Goal: Check status: Check status

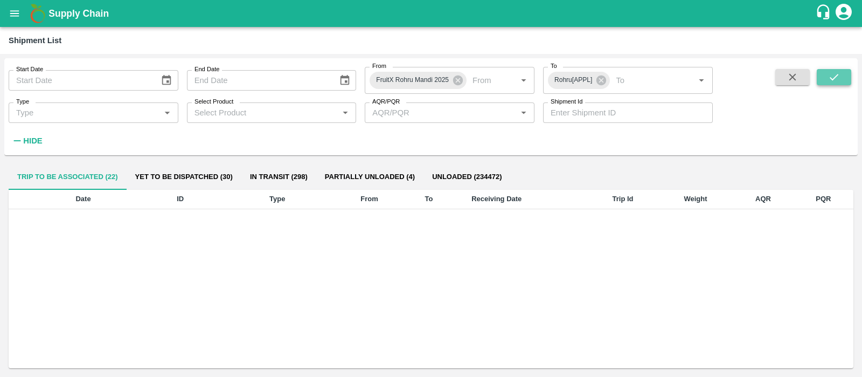
click at [837, 79] on icon "submit" at bounding box center [834, 77] width 12 height 12
click at [7, 15] on button "open drawer" at bounding box center [14, 13] width 25 height 25
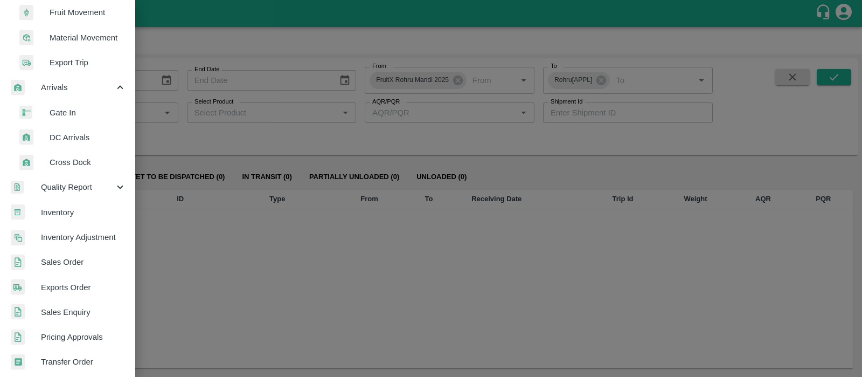
scroll to position [155, 0]
click at [75, 133] on span "DC Arrivals" at bounding box center [88, 139] width 77 height 12
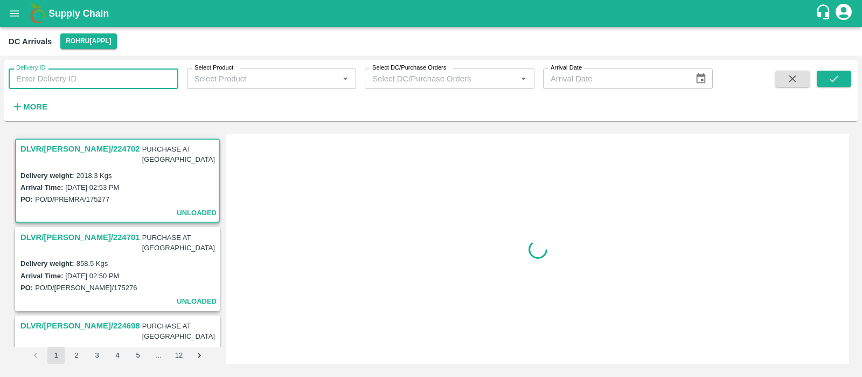
click at [40, 77] on input "Delivery ID" at bounding box center [94, 78] width 170 height 20
paste input "354970"
type input "354970"
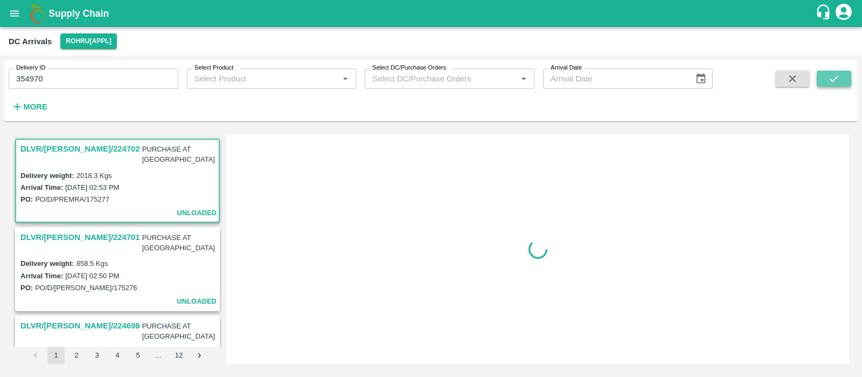
click at [833, 79] on icon "submit" at bounding box center [834, 79] width 12 height 12
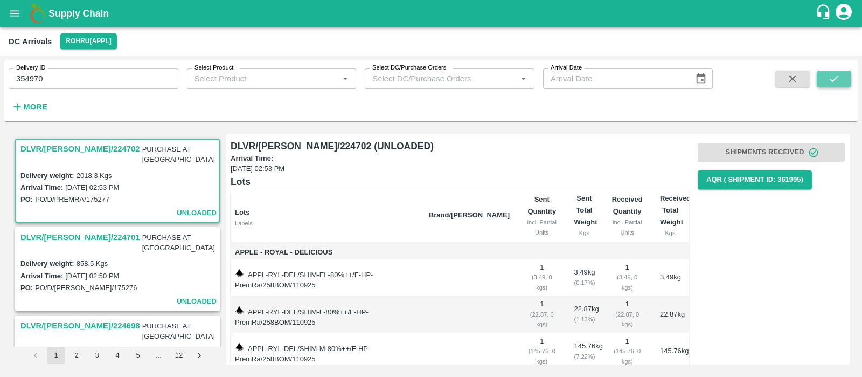
click at [833, 79] on icon "submit" at bounding box center [834, 79] width 12 height 12
click at [18, 12] on icon "open drawer" at bounding box center [15, 14] width 12 height 12
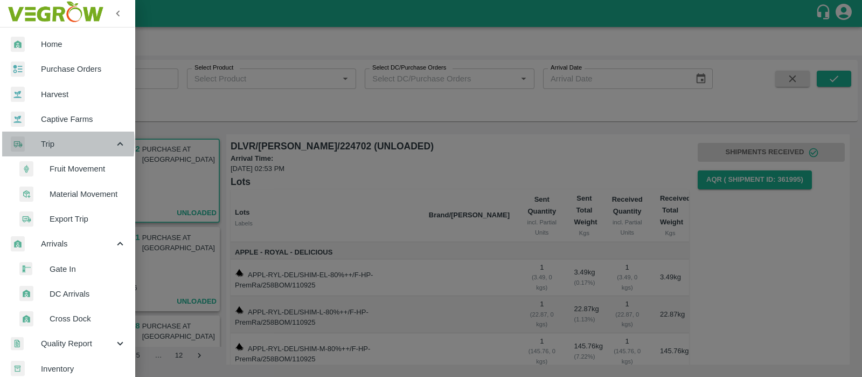
click at [40, 143] on div at bounding box center [26, 144] width 30 height 16
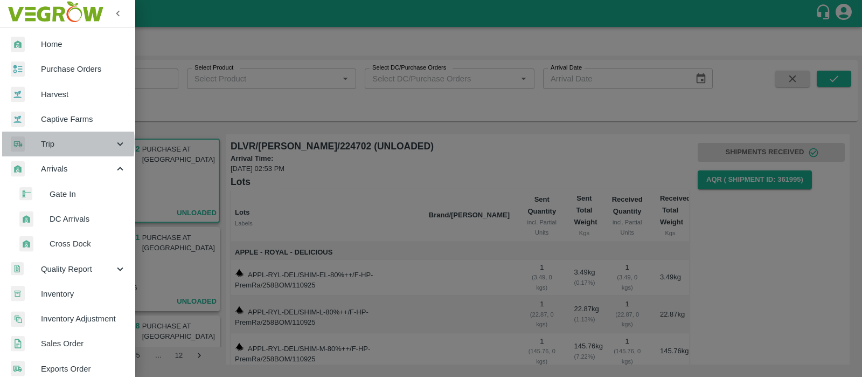
click at [40, 143] on div at bounding box center [26, 144] width 30 height 16
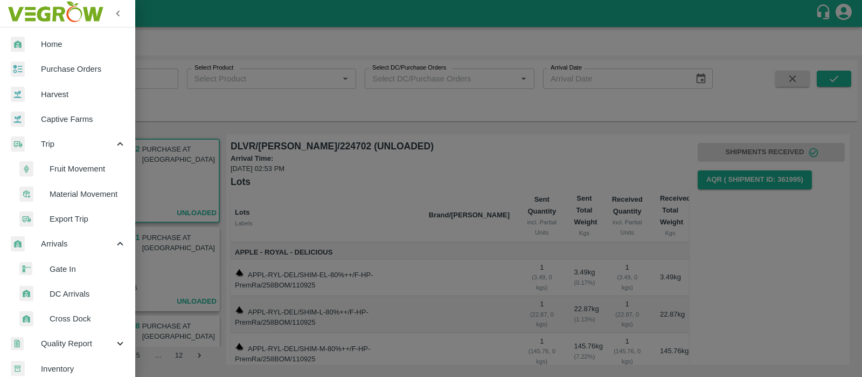
click at [54, 165] on span "Fruit Movement" at bounding box center [88, 169] width 77 height 12
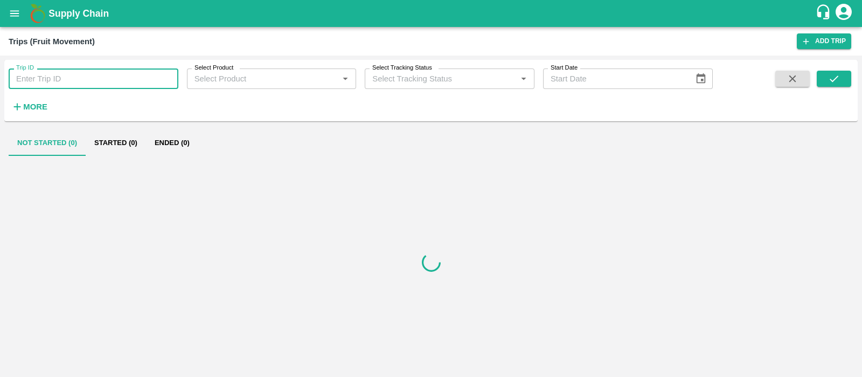
click at [100, 81] on input "Trip ID" at bounding box center [94, 78] width 170 height 20
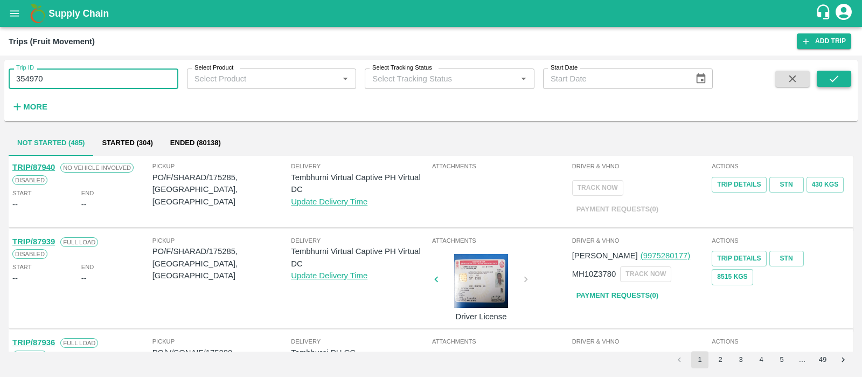
type input "354970"
click at [832, 75] on icon "submit" at bounding box center [834, 79] width 12 height 12
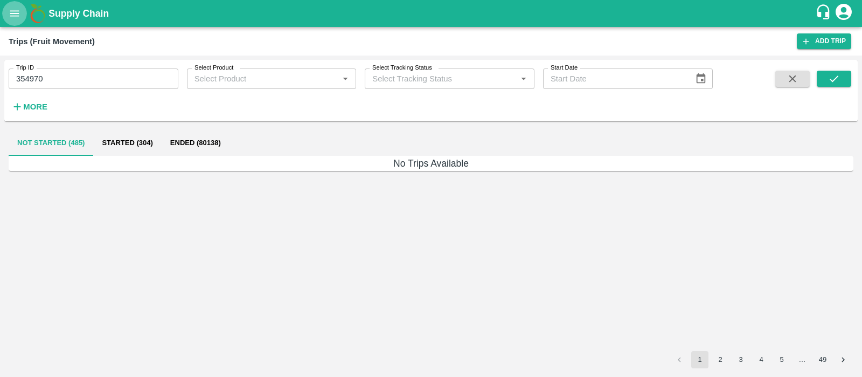
click at [17, 15] on icon "open drawer" at bounding box center [14, 13] width 9 height 6
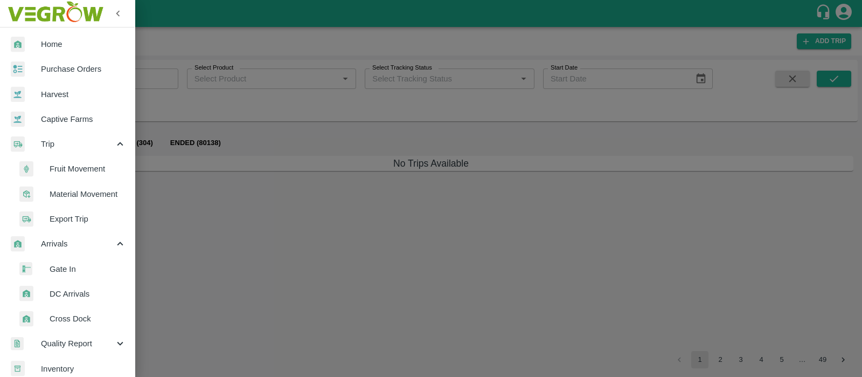
click at [73, 299] on span "DC Arrivals" at bounding box center [88, 294] width 77 height 12
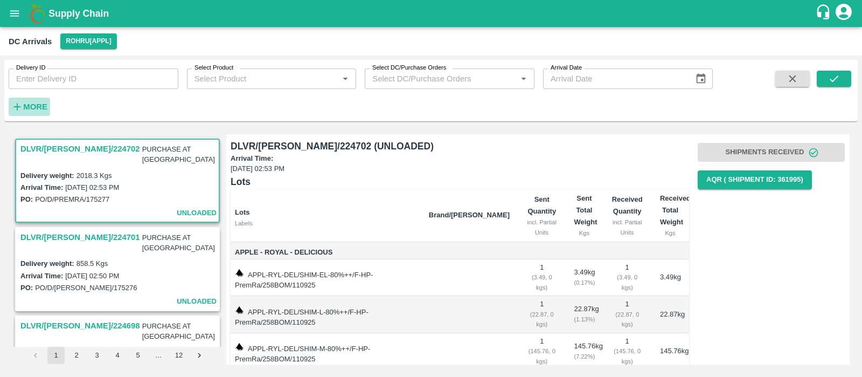
click at [34, 102] on strong "More" at bounding box center [35, 106] width 24 height 9
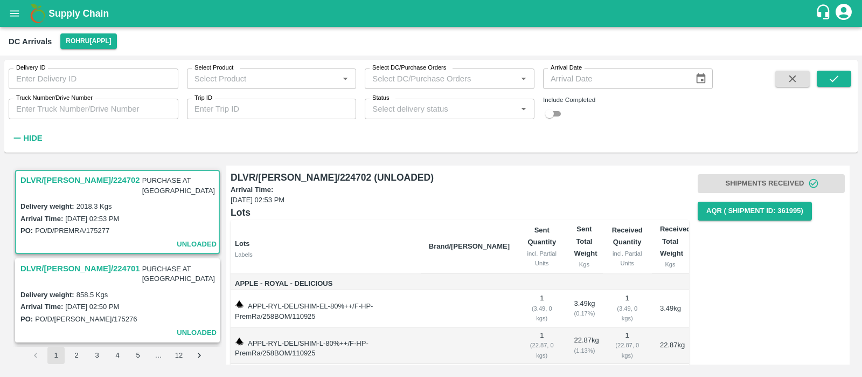
click at [408, 117] on div "Status   *" at bounding box center [450, 109] width 170 height 20
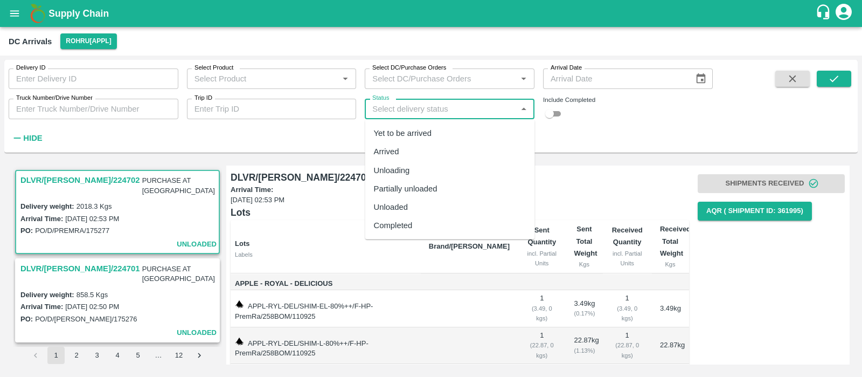
click at [415, 129] on div "Yet to be arrived" at bounding box center [403, 133] width 58 height 12
type input "Yet to be arrived"
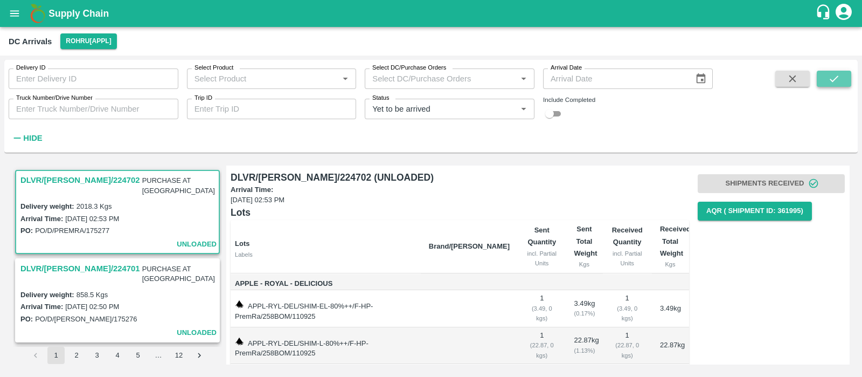
click at [834, 81] on icon "submit" at bounding box center [834, 79] width 12 height 12
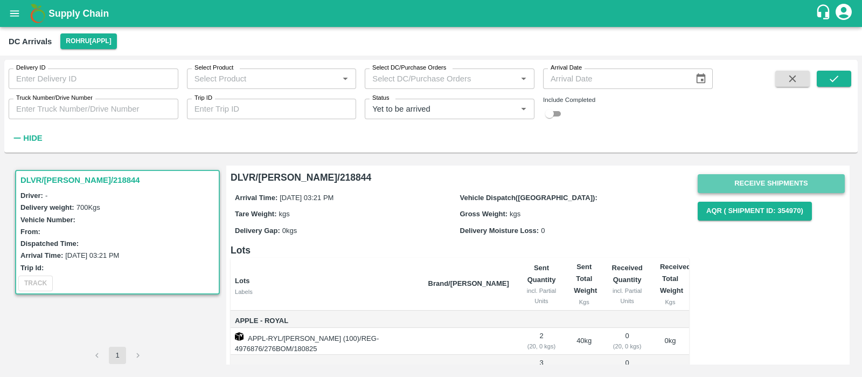
click at [770, 184] on button "Receive Shipments" at bounding box center [771, 183] width 147 height 19
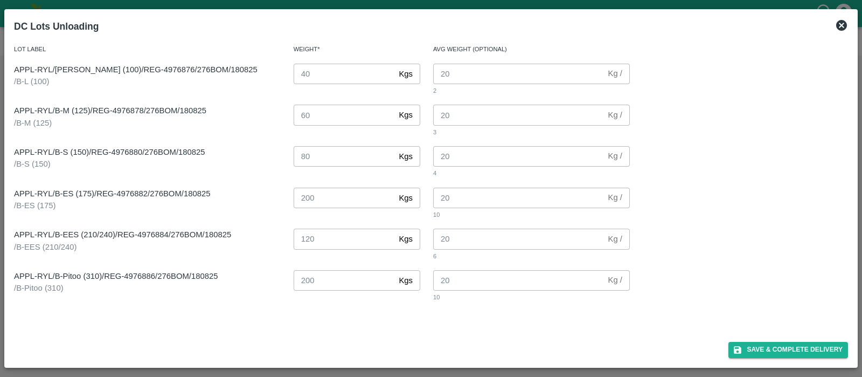
click at [845, 25] on icon at bounding box center [841, 25] width 11 height 11
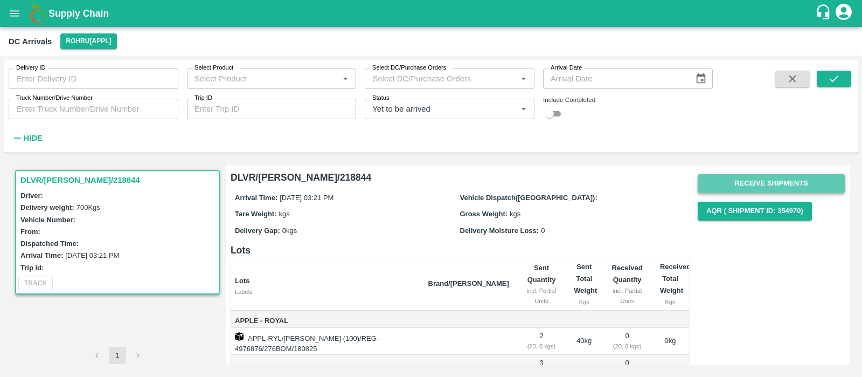
click at [780, 188] on button "Receive Shipments" at bounding box center [771, 183] width 147 height 19
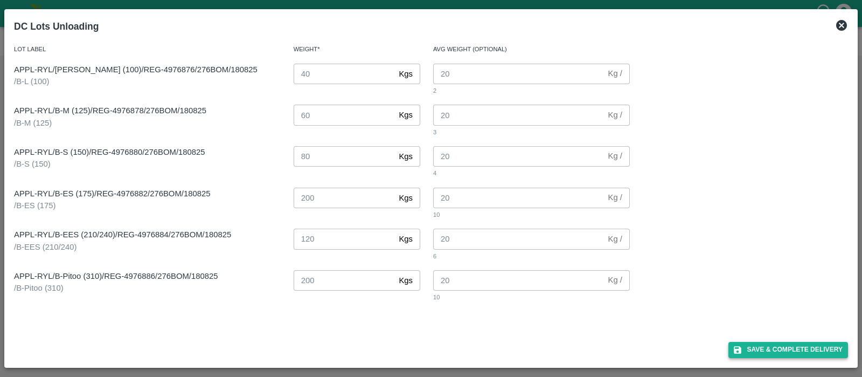
click at [805, 349] on button "Save & Complete Delivery" at bounding box center [789, 350] width 120 height 16
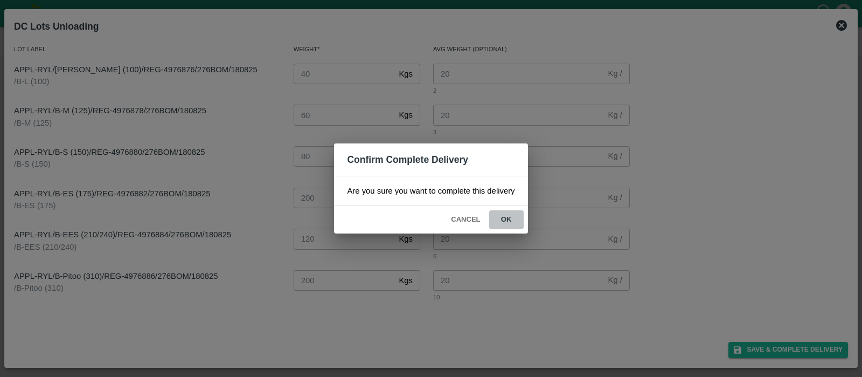
click at [502, 214] on button "ok" at bounding box center [506, 219] width 34 height 19
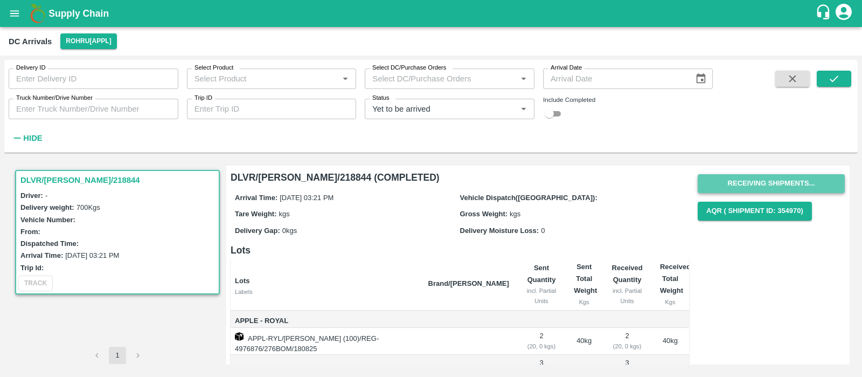
click at [789, 189] on button "Receiving Shipments..." at bounding box center [771, 183] width 147 height 19
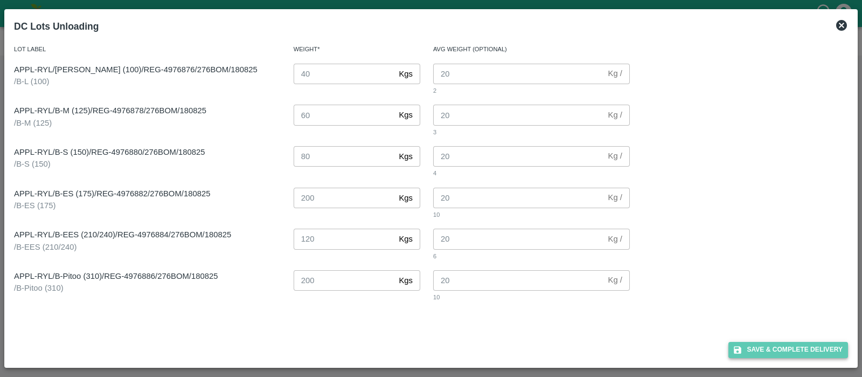
click at [793, 344] on button "Save & Complete Delivery" at bounding box center [789, 350] width 120 height 16
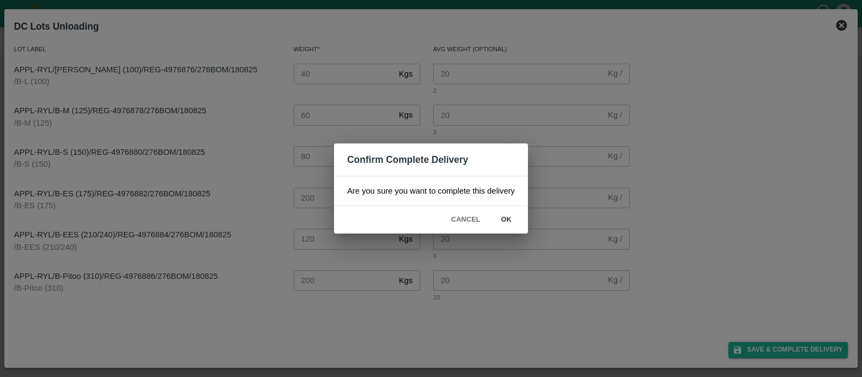
click at [509, 224] on button "ok" at bounding box center [506, 219] width 34 height 19
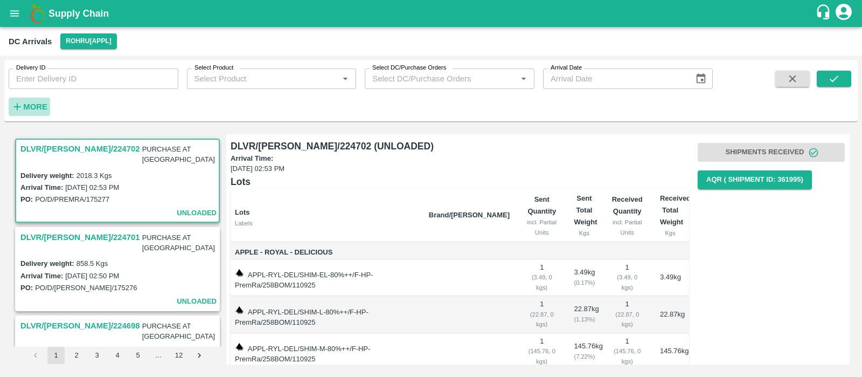
click at [34, 100] on h6 "More" at bounding box center [35, 107] width 24 height 14
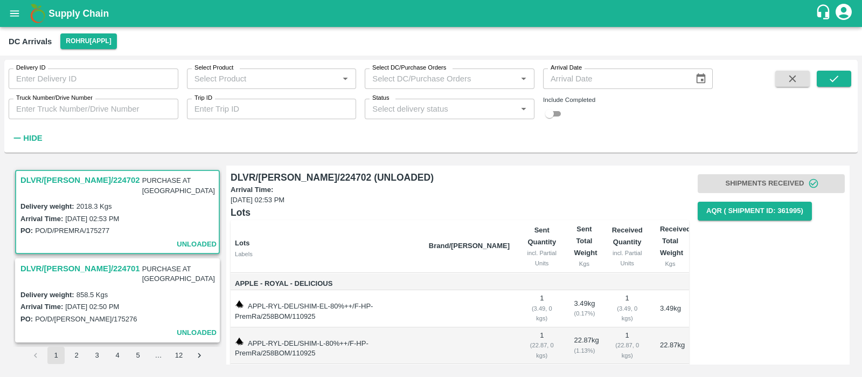
click at [446, 116] on div "Status   *" at bounding box center [450, 109] width 170 height 20
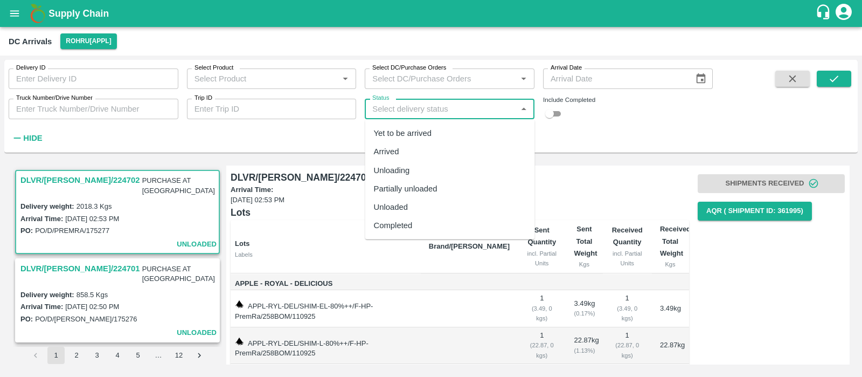
click at [421, 223] on div "Completed" at bounding box center [450, 225] width 170 height 18
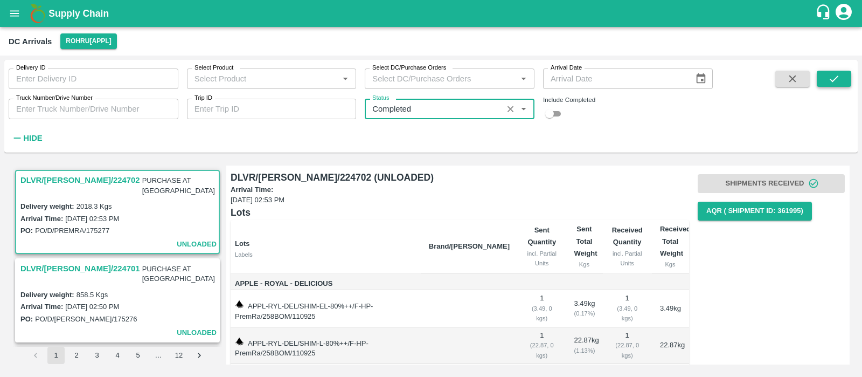
click at [823, 78] on button "submit" at bounding box center [834, 79] width 34 height 16
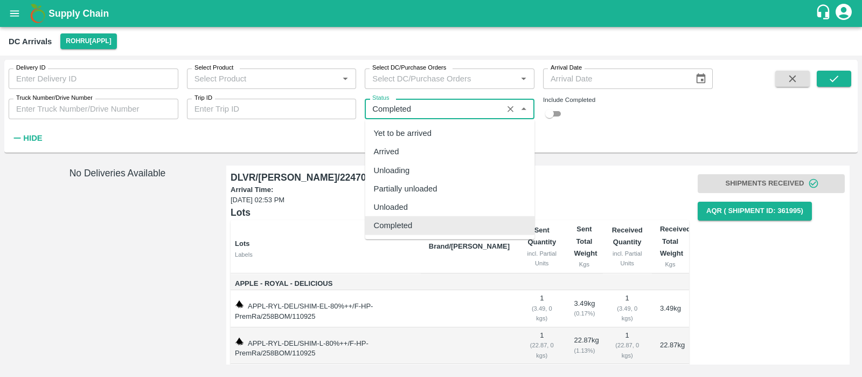
click at [479, 103] on input "Status" at bounding box center [433, 109] width 131 height 14
click at [445, 214] on div "Unloaded" at bounding box center [450, 207] width 170 height 18
type input "Unloaded"
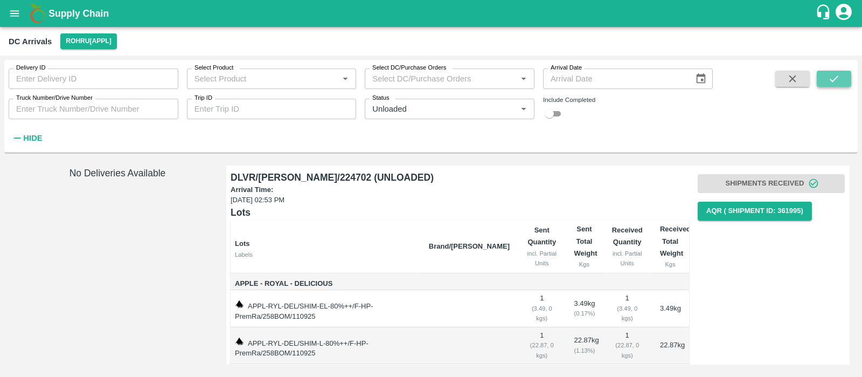
click at [833, 76] on icon "submit" at bounding box center [834, 79] width 12 height 12
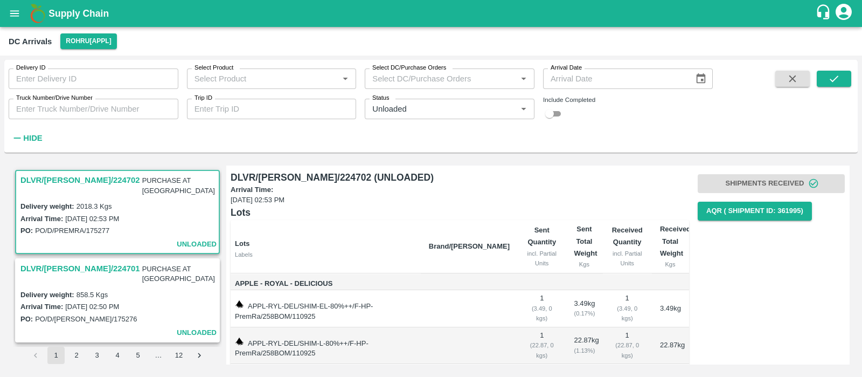
type input "DD/MM/YYYY"
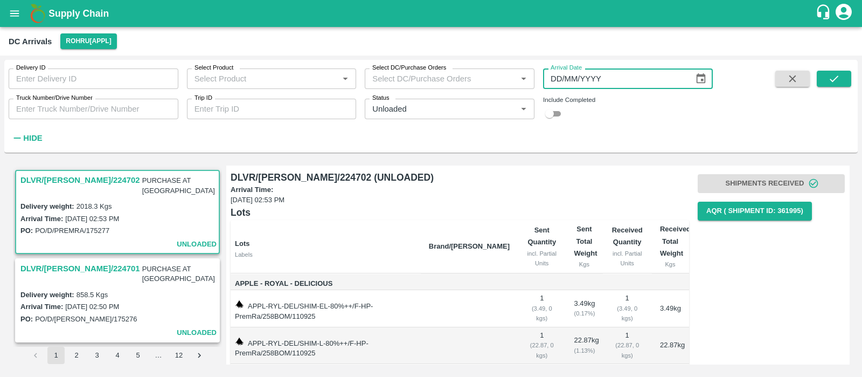
click at [577, 83] on input "DD/MM/YYYY" at bounding box center [614, 78] width 143 height 20
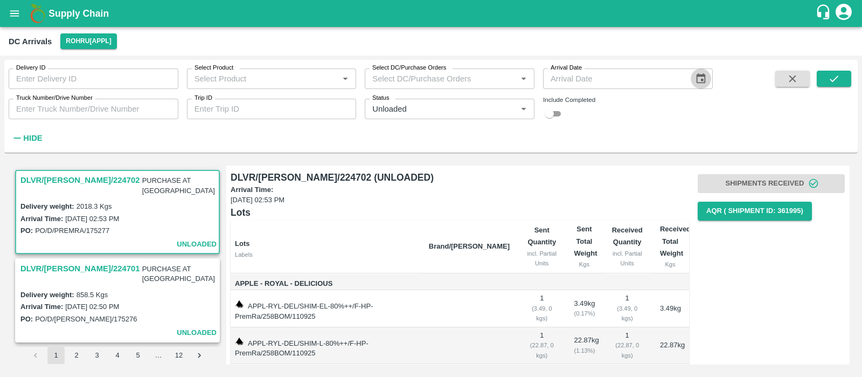
click at [702, 71] on button "Choose date" at bounding box center [701, 78] width 20 height 20
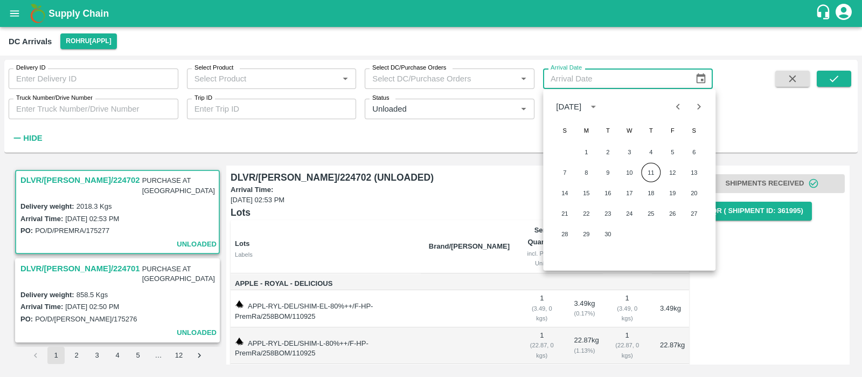
click at [581, 107] on div "[DATE]" at bounding box center [568, 107] width 25 height 12
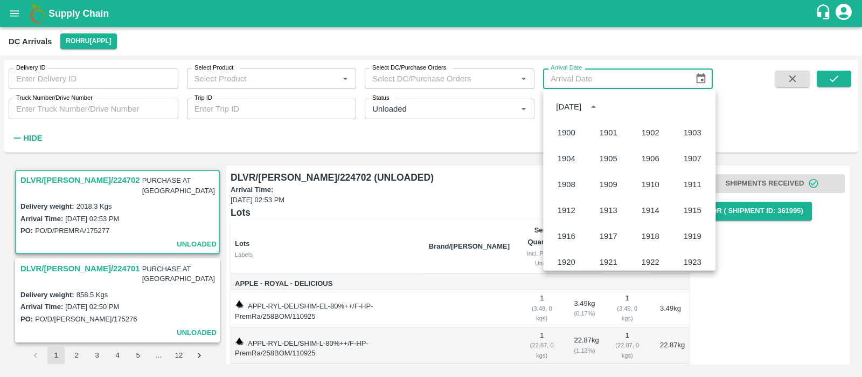
scroll to position [738, 0]
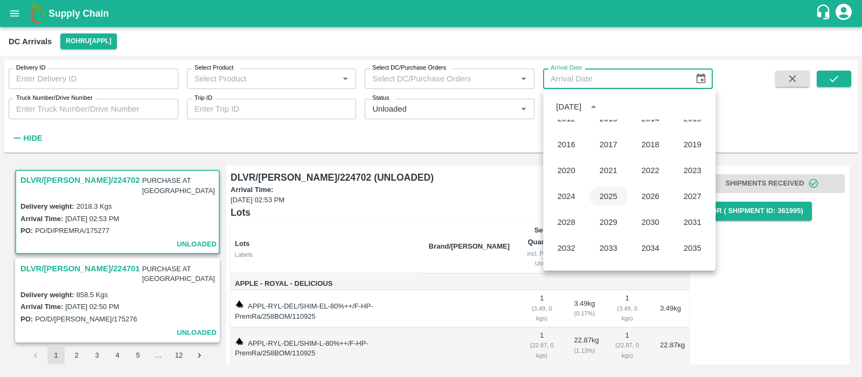
click at [601, 190] on button "2025" at bounding box center [608, 195] width 39 height 19
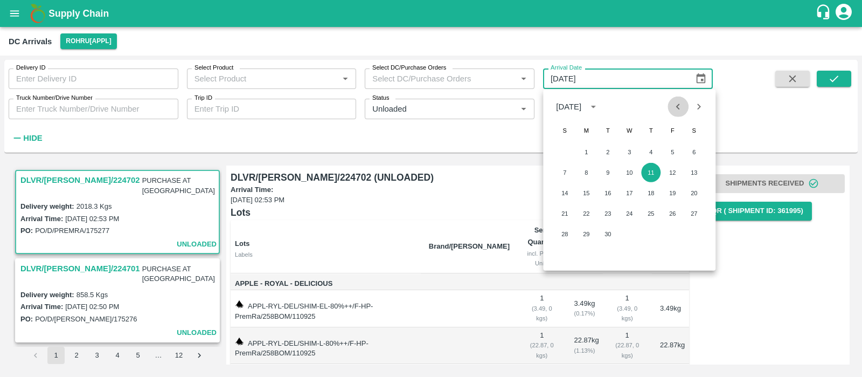
click at [681, 106] on icon "Previous month" at bounding box center [679, 107] width 12 height 12
click at [611, 217] on button "19" at bounding box center [607, 213] width 19 height 19
type input "[DATE]"
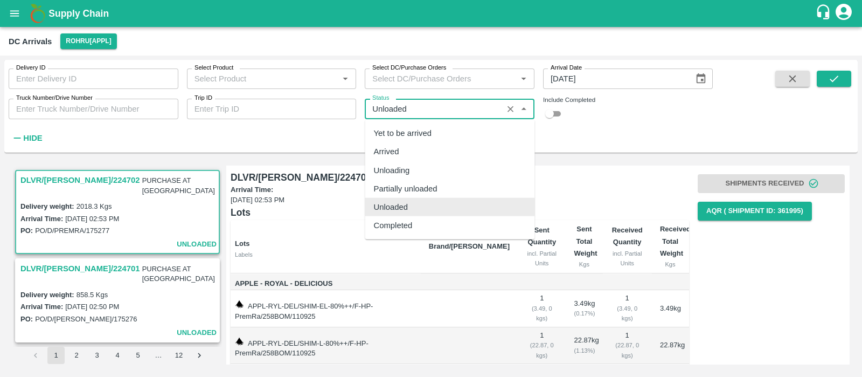
click at [443, 110] on input "Status" at bounding box center [433, 109] width 131 height 14
click at [507, 110] on icon "Clear" at bounding box center [510, 109] width 10 height 10
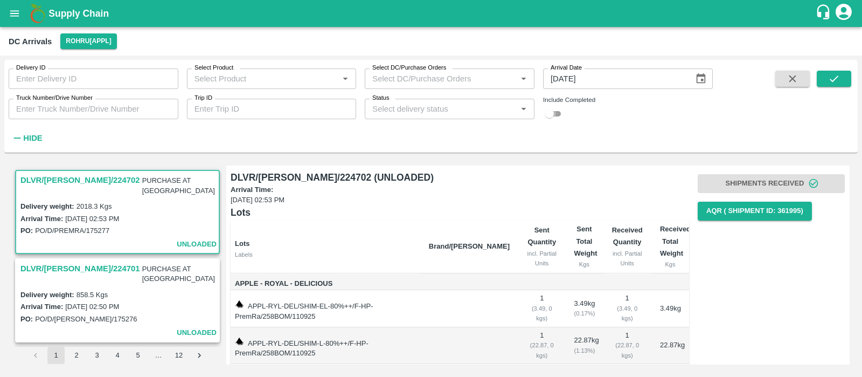
click at [557, 118] on input "checkbox" at bounding box center [549, 113] width 39 height 13
click at [827, 73] on button "submit" at bounding box center [834, 79] width 34 height 16
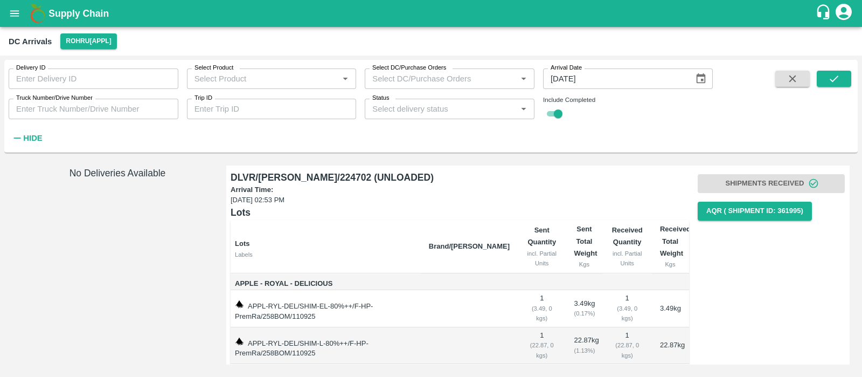
scroll to position [1, 0]
click at [555, 110] on input "checkbox" at bounding box center [558, 113] width 39 height 13
checkbox input "false"
click at [830, 73] on icon "submit" at bounding box center [834, 79] width 12 height 12
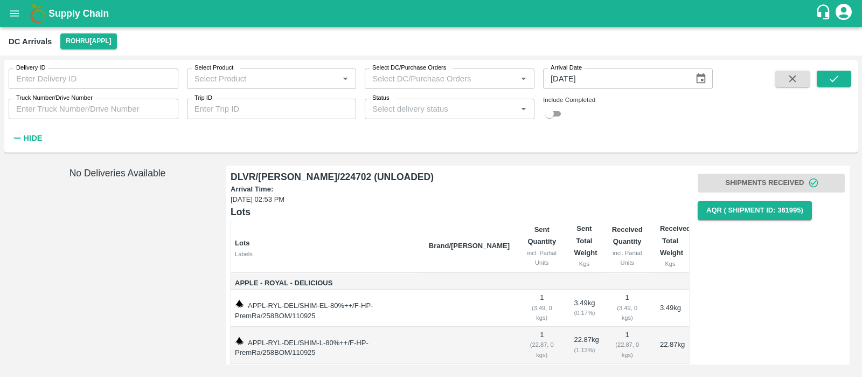
click at [757, 181] on div "Shipments Received AQR ( Shipment Id: 361995)" at bounding box center [771, 196] width 147 height 55
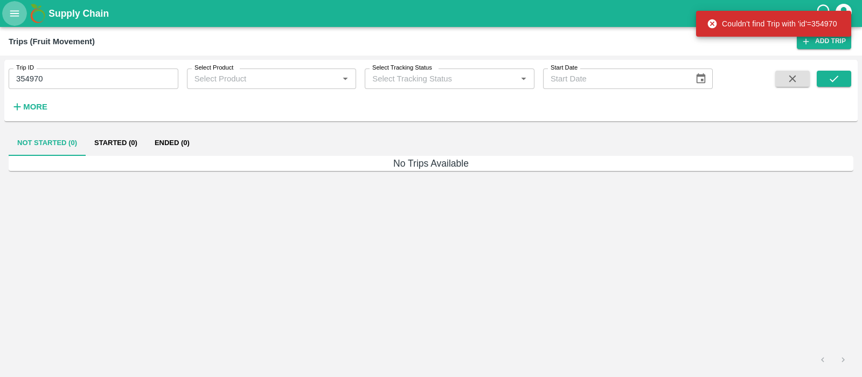
click at [18, 22] on button "open drawer" at bounding box center [14, 13] width 25 height 25
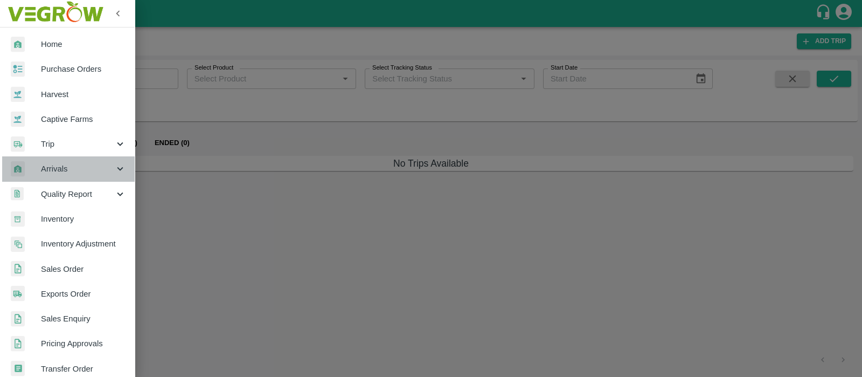
click at [69, 161] on div "Arrivals" at bounding box center [67, 168] width 135 height 25
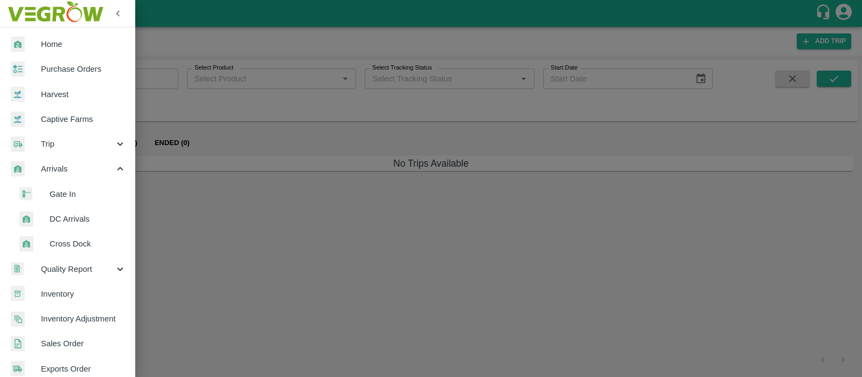
click at [76, 214] on span "DC Arrivals" at bounding box center [88, 219] width 77 height 12
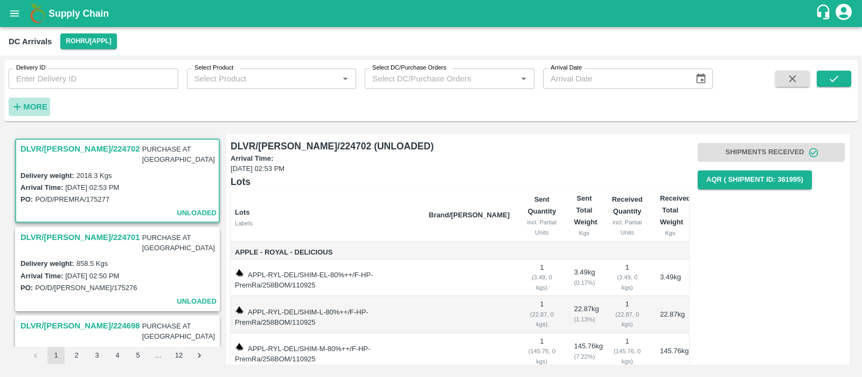
click at [27, 105] on strong "More" at bounding box center [35, 106] width 24 height 9
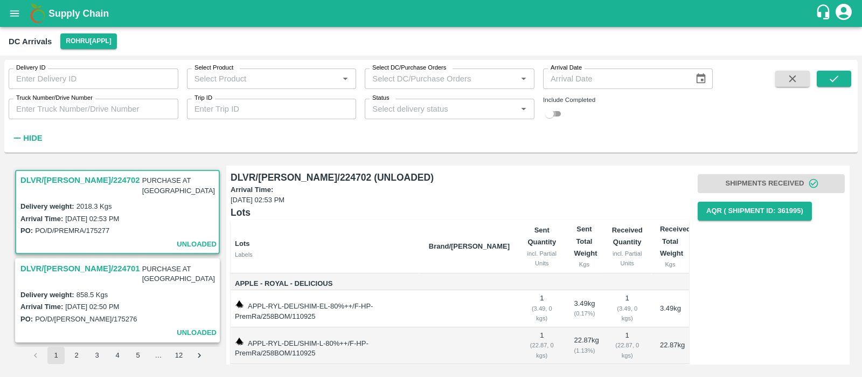
click at [555, 114] on input "checkbox" at bounding box center [549, 113] width 39 height 13
checkbox input "true"
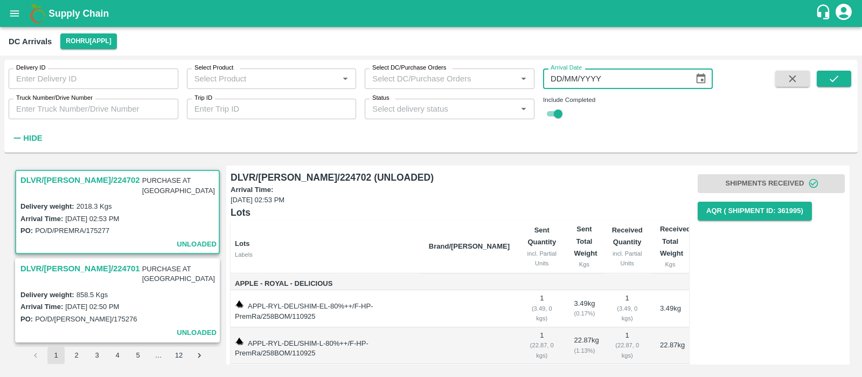
click at [562, 77] on input "DD/MM/YYYY" at bounding box center [614, 78] width 143 height 20
type input "[DATE]"
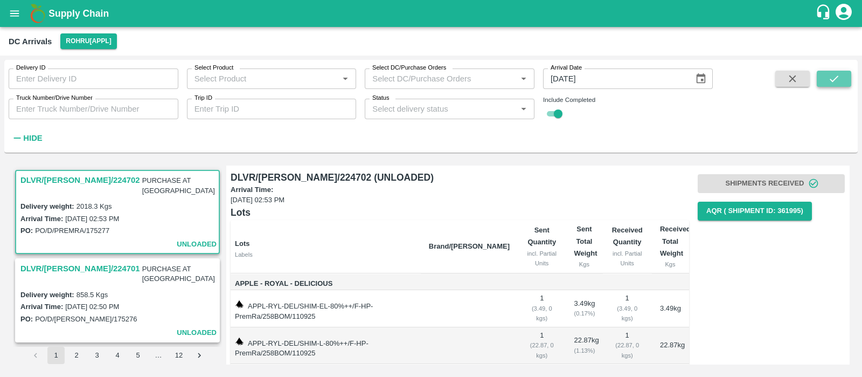
click at [835, 82] on icon "submit" at bounding box center [834, 79] width 12 height 12
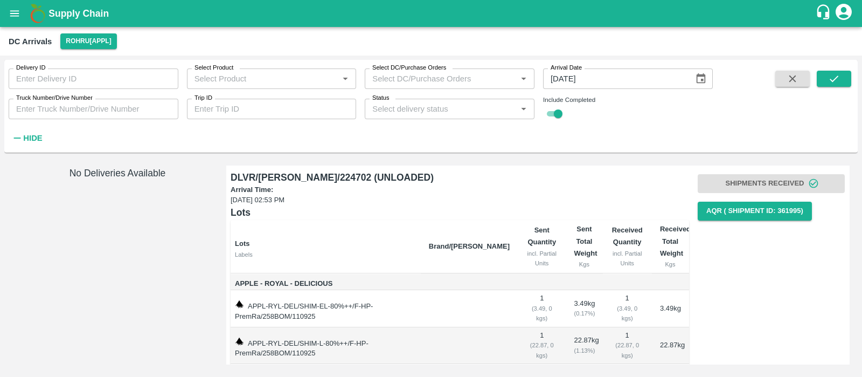
click at [555, 110] on input "checkbox" at bounding box center [558, 113] width 39 height 13
checkbox input "false"
click at [698, 81] on icon "Choose date, selected date is Aug 19, 2025" at bounding box center [701, 79] width 12 height 12
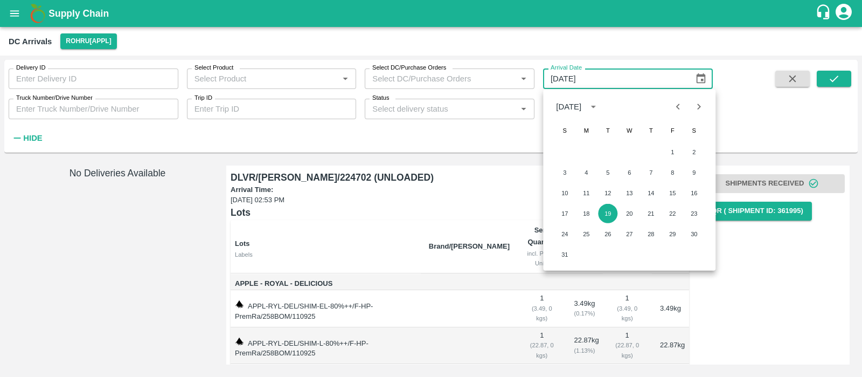
click at [602, 110] on div "[DATE]" at bounding box center [579, 106] width 46 height 17
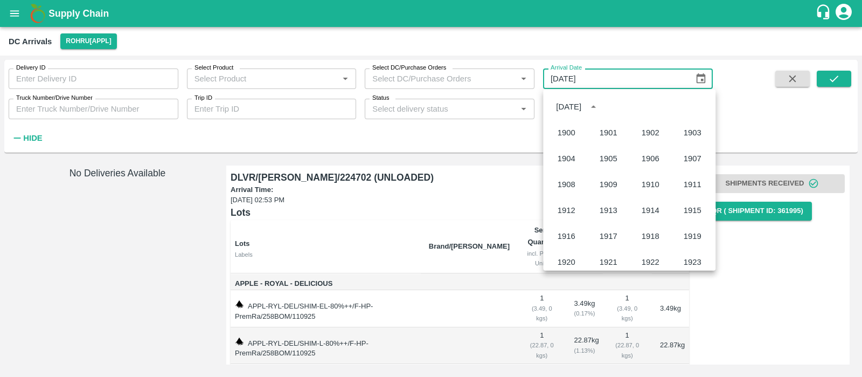
scroll to position [738, 0]
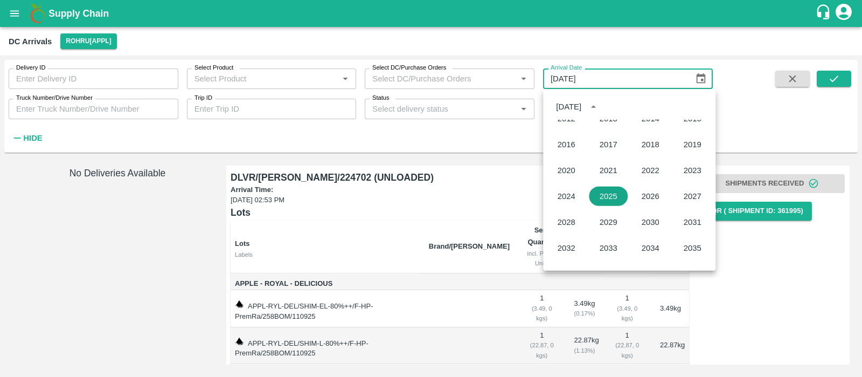
click at [611, 200] on button "2025" at bounding box center [608, 195] width 39 height 19
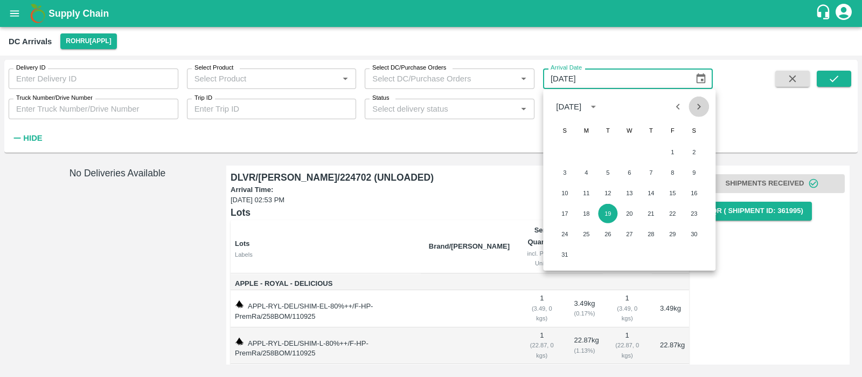
click at [695, 109] on icon "Next month" at bounding box center [699, 107] width 12 height 12
click at [651, 169] on button "11" at bounding box center [650, 172] width 19 height 19
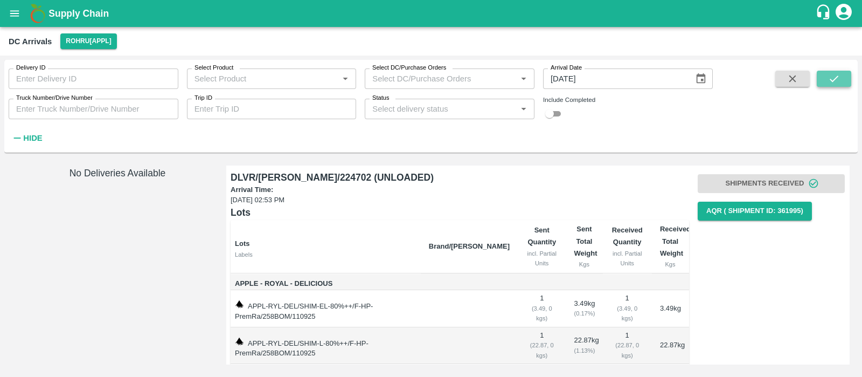
click at [842, 71] on button "submit" at bounding box center [834, 79] width 34 height 16
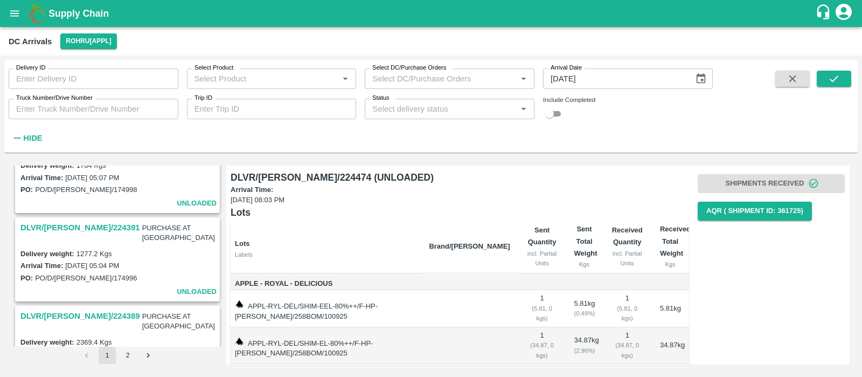
scroll to position [1758, 0]
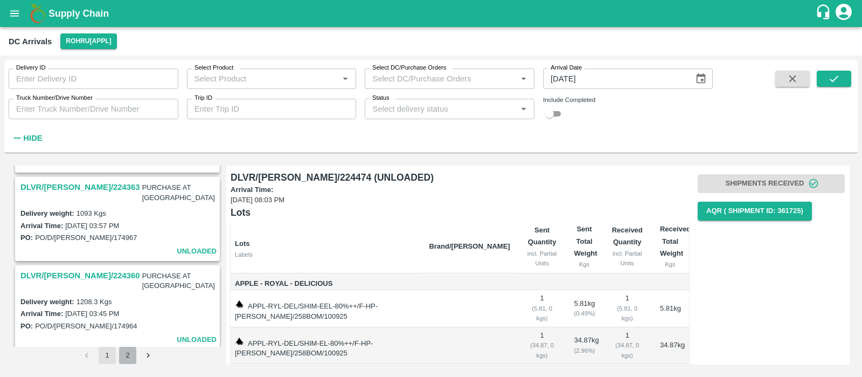
click at [126, 350] on button "2" at bounding box center [127, 355] width 17 height 17
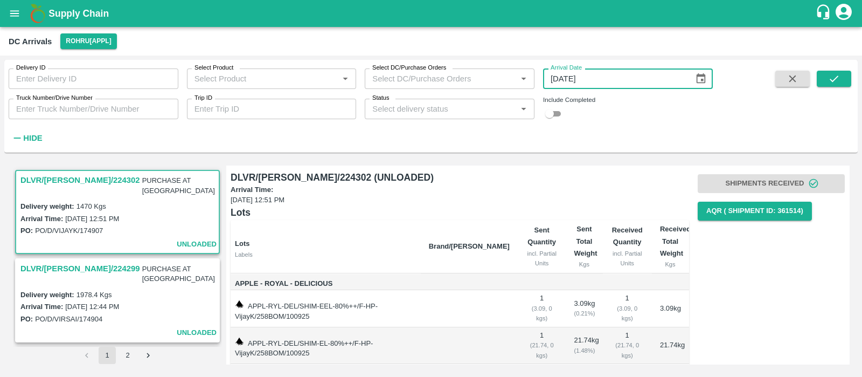
click at [629, 79] on input "[DATE]" at bounding box center [614, 78] width 143 height 20
click at [441, 101] on div "Status   *" at bounding box center [450, 109] width 170 height 20
type input "DD/MM/YYYY"
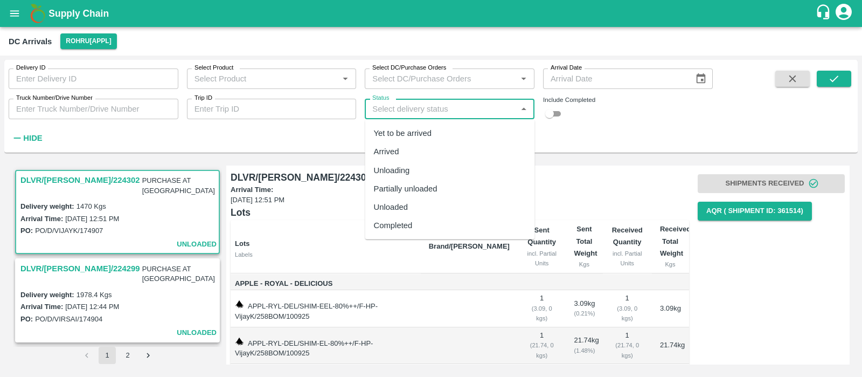
click at [410, 138] on div "Yet to be arrived" at bounding box center [403, 133] width 58 height 12
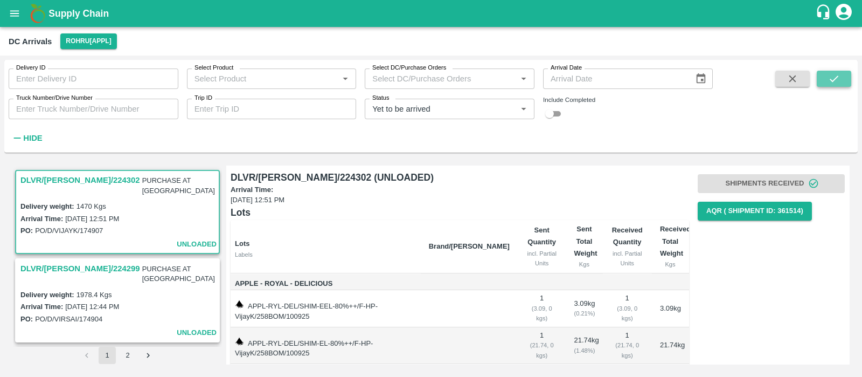
click at [832, 86] on button "submit" at bounding box center [834, 79] width 34 height 16
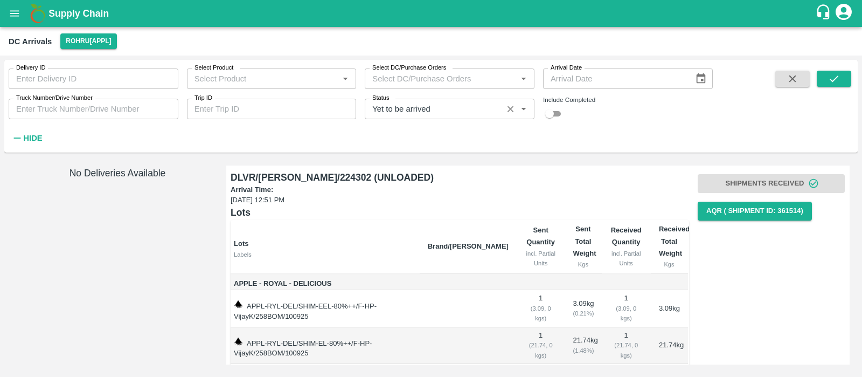
click at [411, 105] on input "Status" at bounding box center [433, 109] width 131 height 14
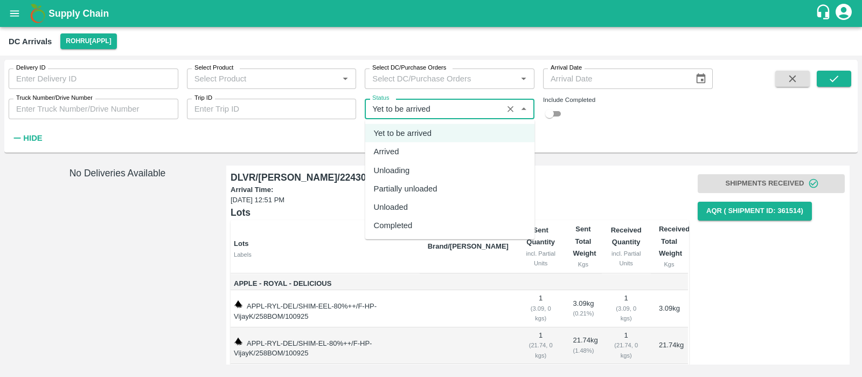
click at [424, 143] on div "Arrived" at bounding box center [450, 151] width 170 height 18
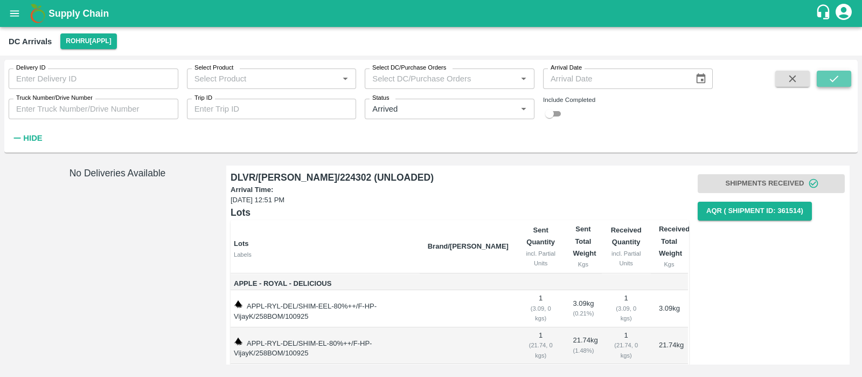
click at [843, 77] on button "submit" at bounding box center [834, 79] width 34 height 16
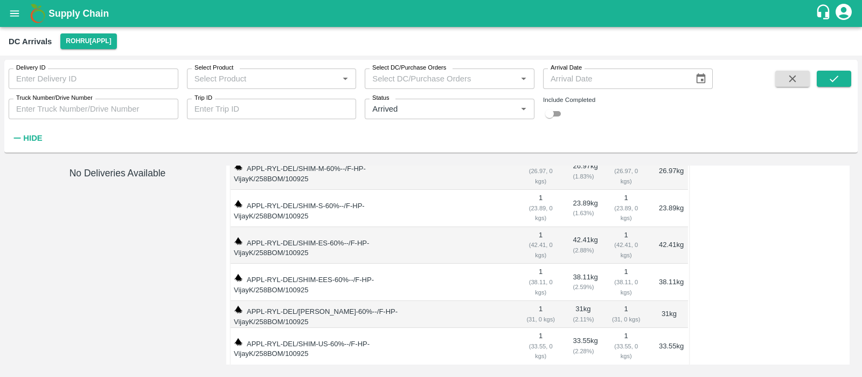
scroll to position [988, 0]
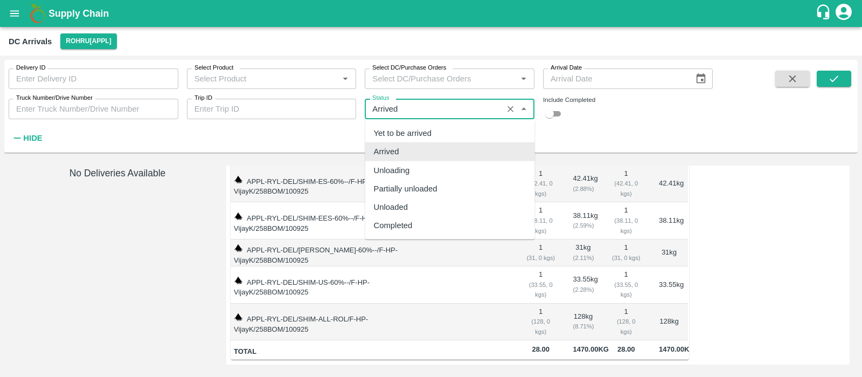
click at [470, 106] on input "Status" at bounding box center [433, 109] width 131 height 14
click at [447, 169] on div "Unloading" at bounding box center [450, 170] width 170 height 18
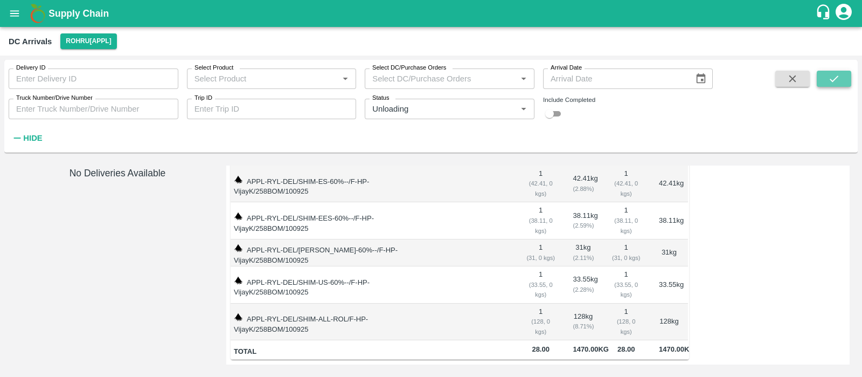
click at [837, 78] on icon "submit" at bounding box center [834, 78] width 9 height 6
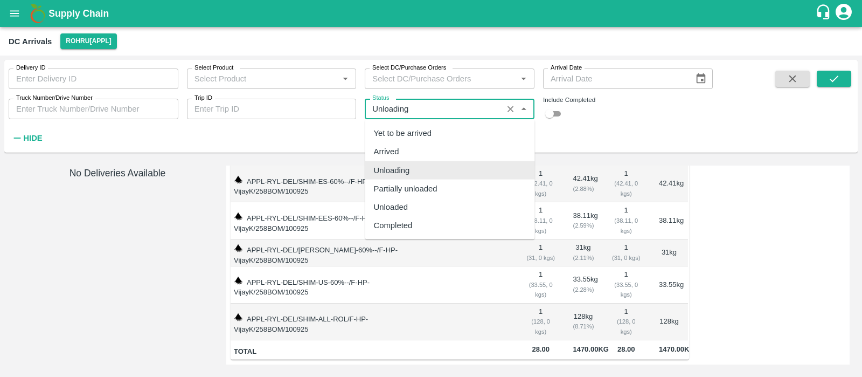
click at [445, 112] on input "Status" at bounding box center [433, 109] width 131 height 14
click at [442, 182] on div "Partially unloaded" at bounding box center [450, 188] width 170 height 18
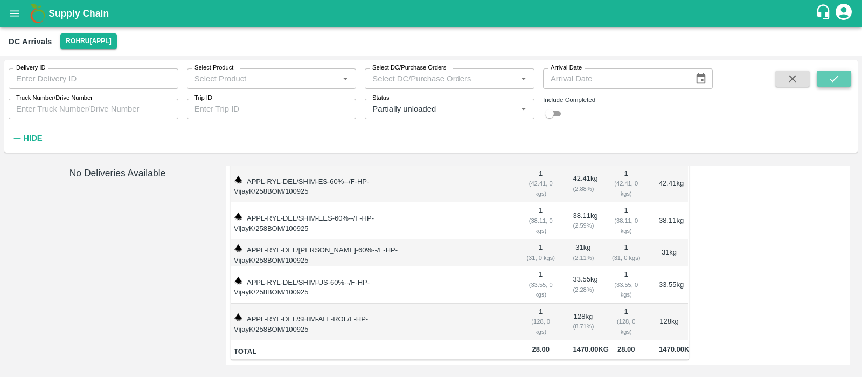
click at [844, 78] on button "submit" at bounding box center [834, 79] width 34 height 16
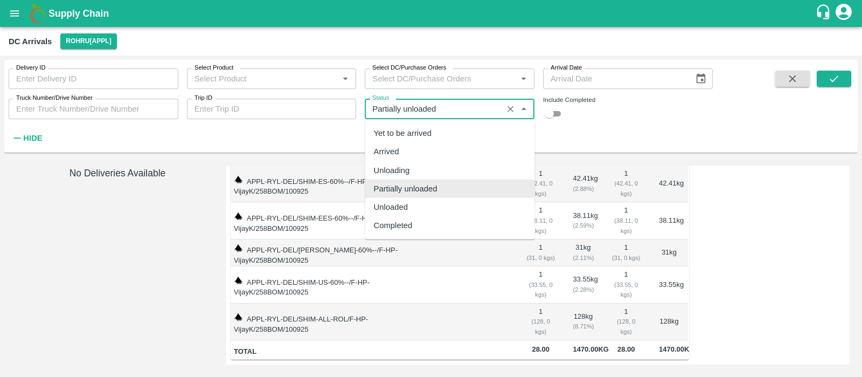
click at [436, 108] on input "Status" at bounding box center [433, 109] width 131 height 14
click at [455, 211] on div "Unloaded" at bounding box center [450, 207] width 170 height 18
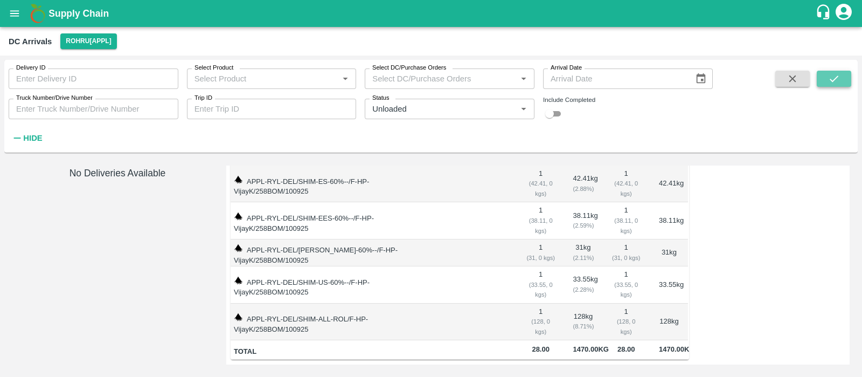
click at [829, 73] on icon "submit" at bounding box center [834, 79] width 12 height 12
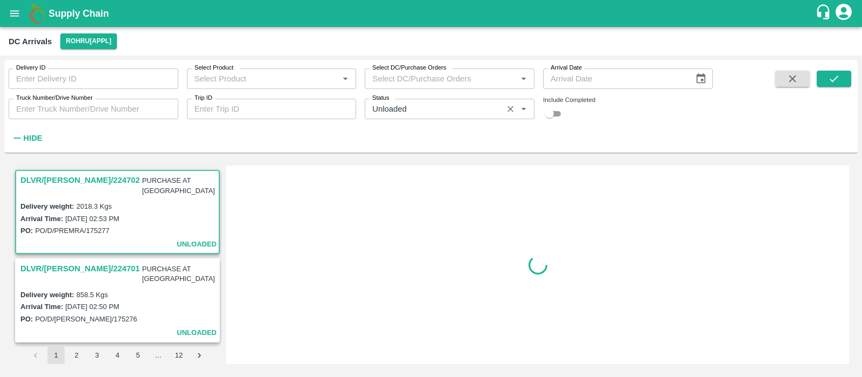
click at [466, 101] on div "Status   *" at bounding box center [450, 109] width 170 height 20
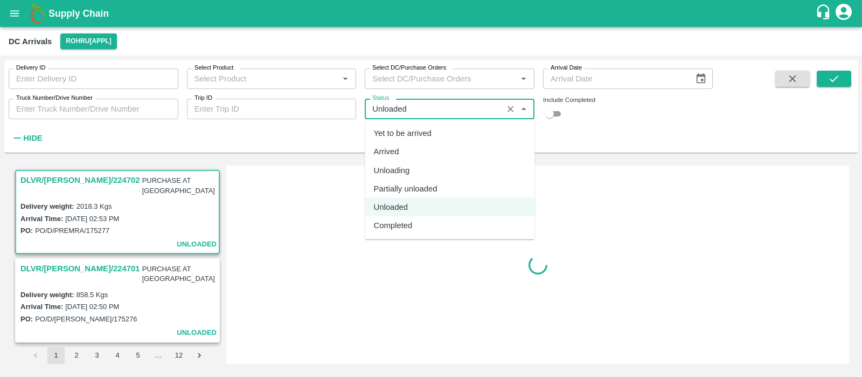
click at [396, 230] on div "Completed" at bounding box center [393, 225] width 39 height 12
type input "Completed"
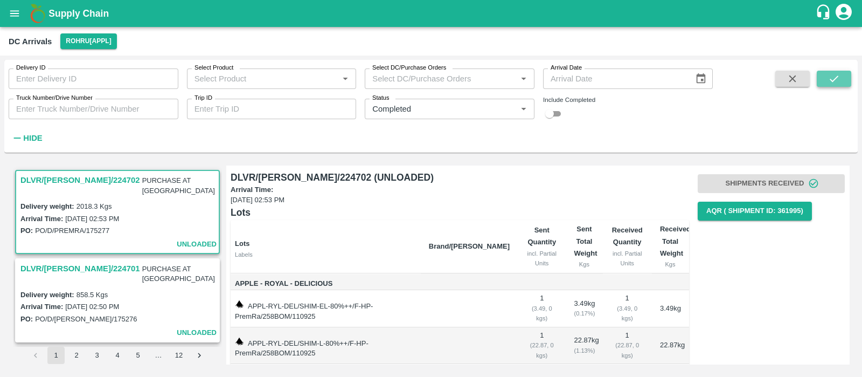
click at [833, 81] on icon "submit" at bounding box center [834, 78] width 9 height 6
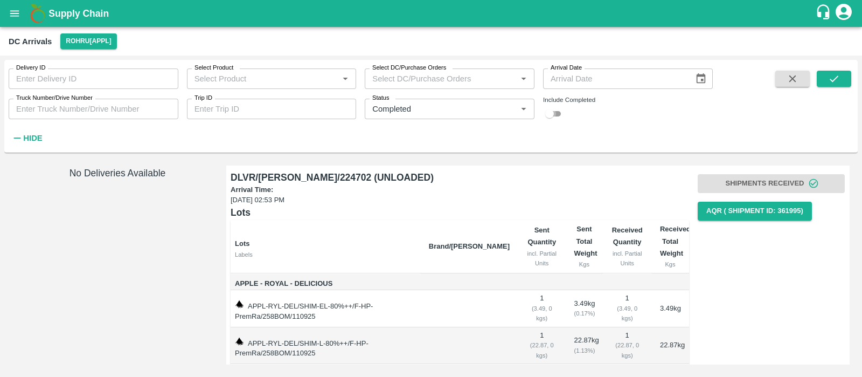
click at [557, 111] on input "checkbox" at bounding box center [549, 113] width 39 height 13
checkbox input "true"
click at [845, 73] on button "submit" at bounding box center [834, 79] width 34 height 16
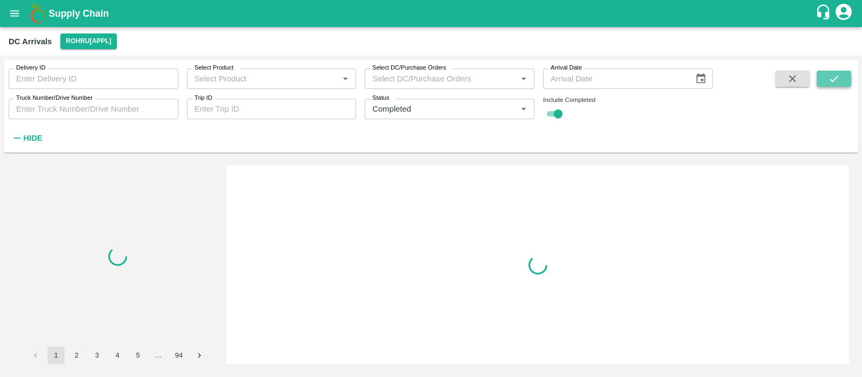
click at [845, 73] on button "submit" at bounding box center [834, 79] width 34 height 16
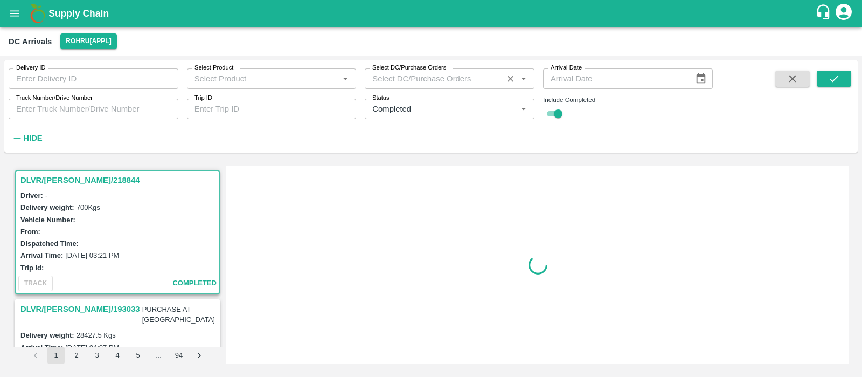
scroll to position [4, 0]
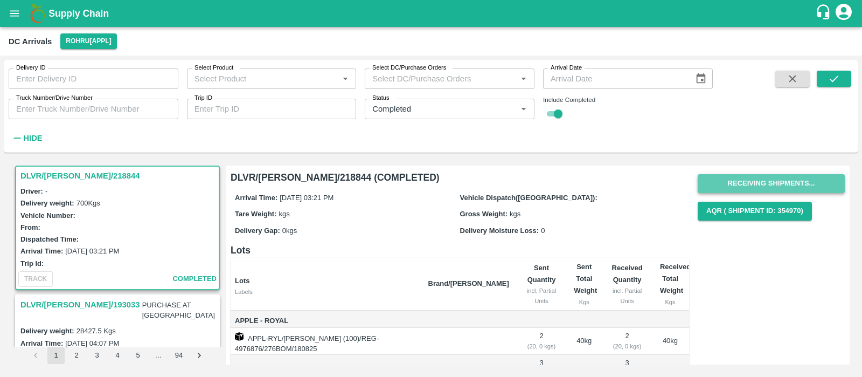
click at [779, 182] on button "Receiving Shipments..." at bounding box center [771, 183] width 147 height 19
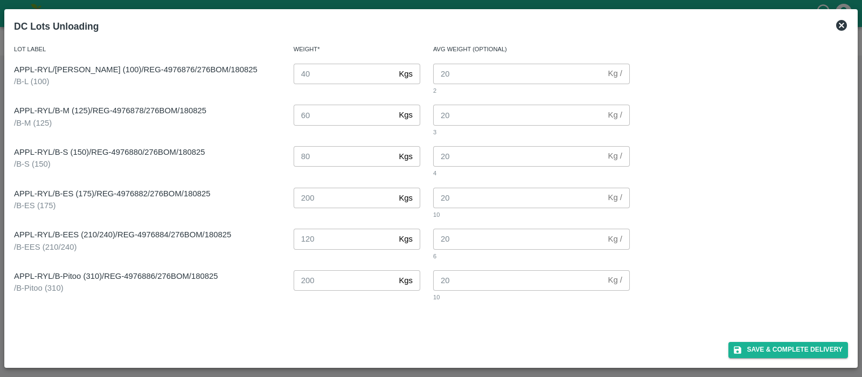
click at [839, 28] on icon at bounding box center [841, 25] width 11 height 11
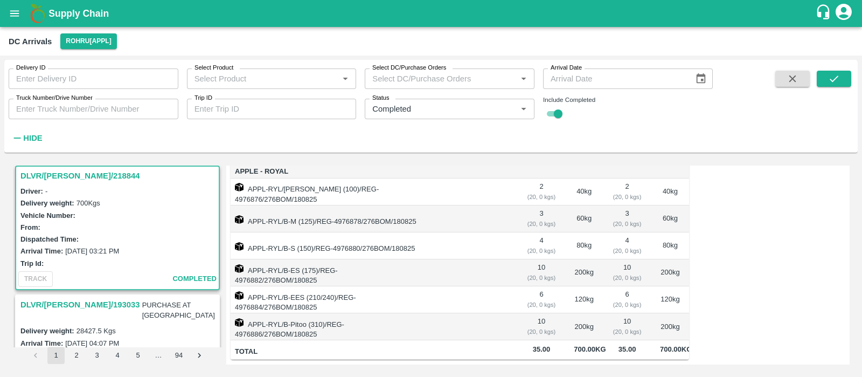
scroll to position [0, 0]
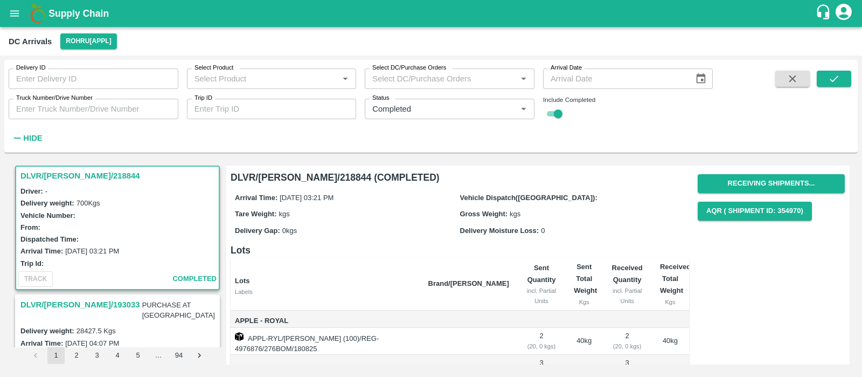
click at [309, 176] on h6 "DLVR/[PERSON_NAME]/218844 (COMPLETED)" at bounding box center [460, 177] width 459 height 15
copy h6 "218844"
click at [309, 176] on h6 "DLVR/[PERSON_NAME]/218844 (COMPLETED)" at bounding box center [460, 177] width 459 height 15
drag, startPoint x: 320, startPoint y: 177, endPoint x: 229, endPoint y: 181, distance: 90.6
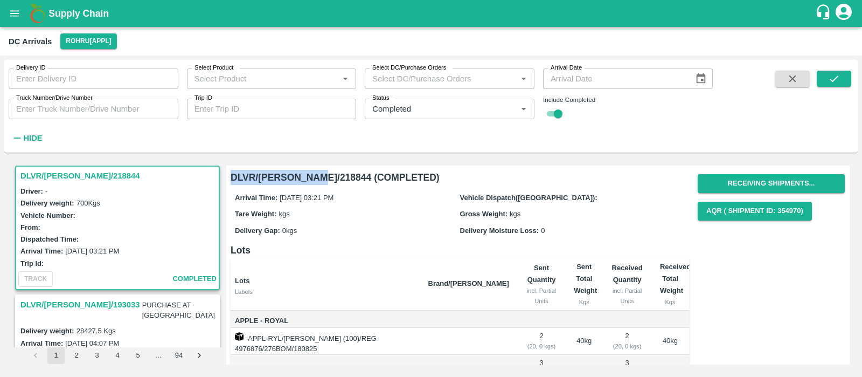
click at [229, 181] on div "DLVR/[PERSON_NAME]/218844 (COMPLETED) Arrival Time: [DATE] 03:21 PM Vehicle Dis…" at bounding box center [455, 335] width 467 height 348
copy h6 "DLVR/[PERSON_NAME]/218844"
